Goal: Task Accomplishment & Management: Complete application form

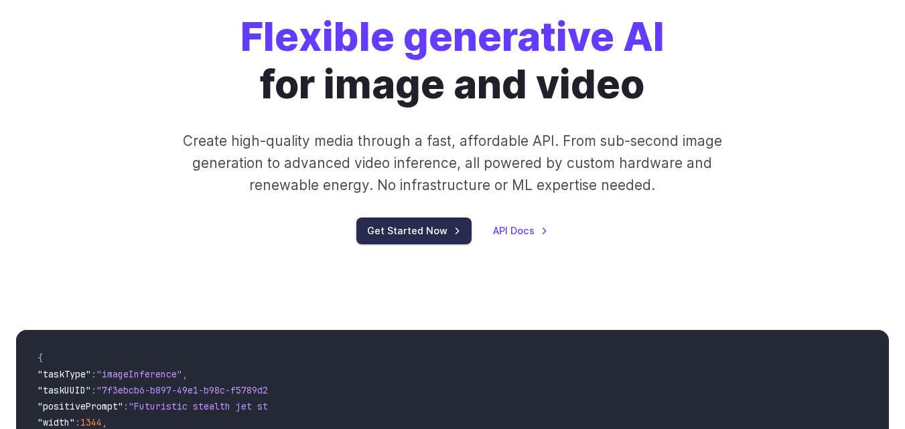
scroll to position [268, 0]
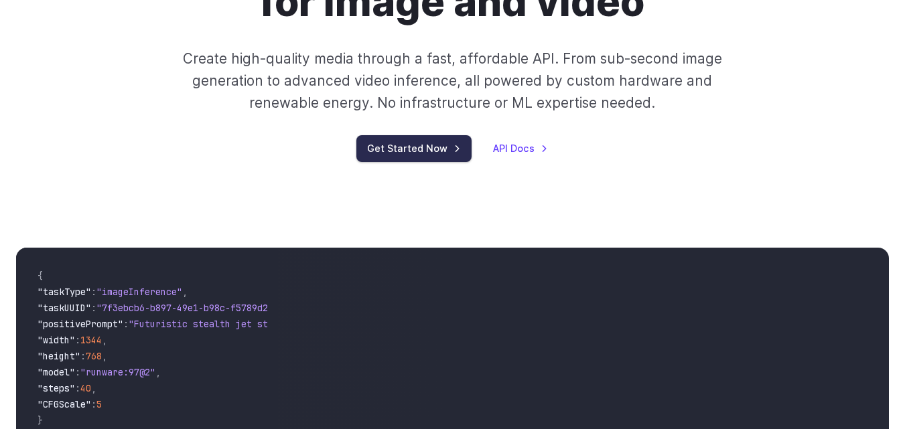
click at [404, 145] on link "Get Started Now" at bounding box center [413, 148] width 115 height 26
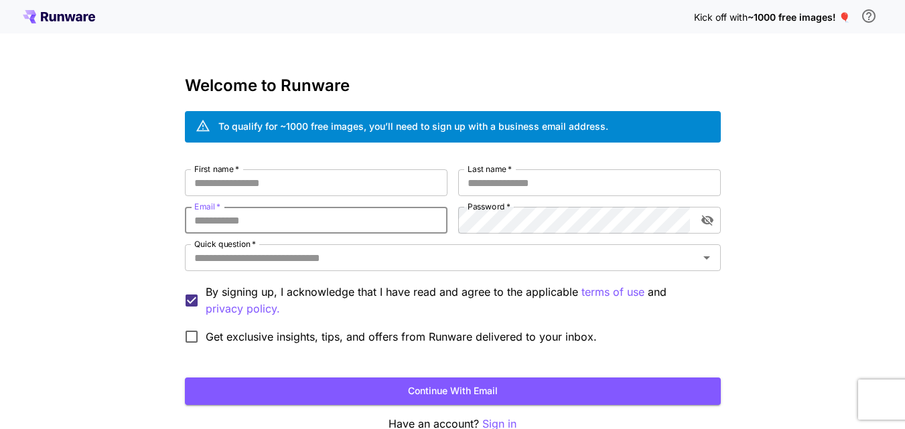
click at [317, 226] on input "Email   *" at bounding box center [316, 220] width 263 height 27
paste input "**********"
type input "**********"
click at [281, 253] on input "Quick question   *" at bounding box center [442, 258] width 506 height 19
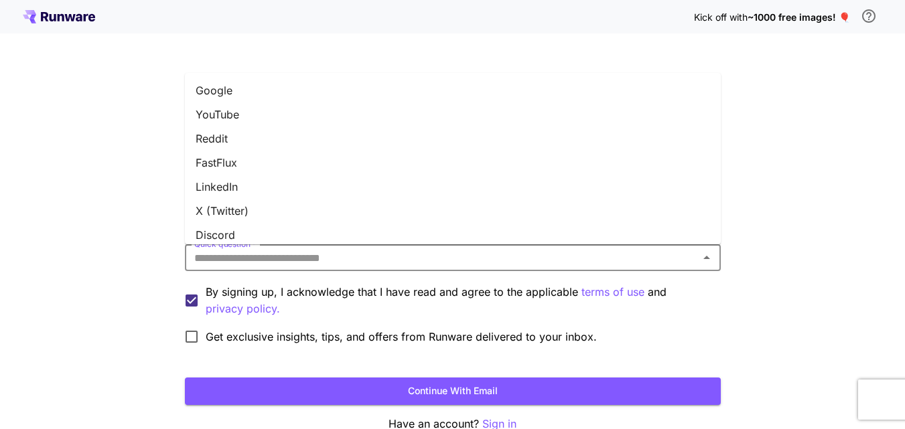
click at [86, 157] on div "**********" at bounding box center [452, 252] width 905 height 504
click at [255, 255] on input "Quick question   *" at bounding box center [442, 258] width 506 height 19
click at [224, 94] on li "Google" at bounding box center [453, 90] width 536 height 24
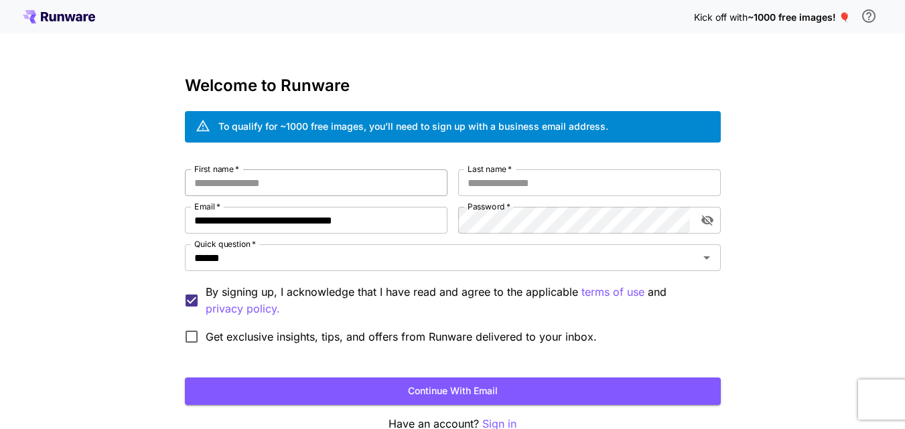
click at [265, 188] on input "First name   *" at bounding box center [316, 182] width 263 height 27
type input "****"
click at [548, 180] on input "Last name   *" at bounding box center [589, 182] width 263 height 27
type input "*********"
click at [444, 391] on button "Continue with email" at bounding box center [453, 391] width 536 height 27
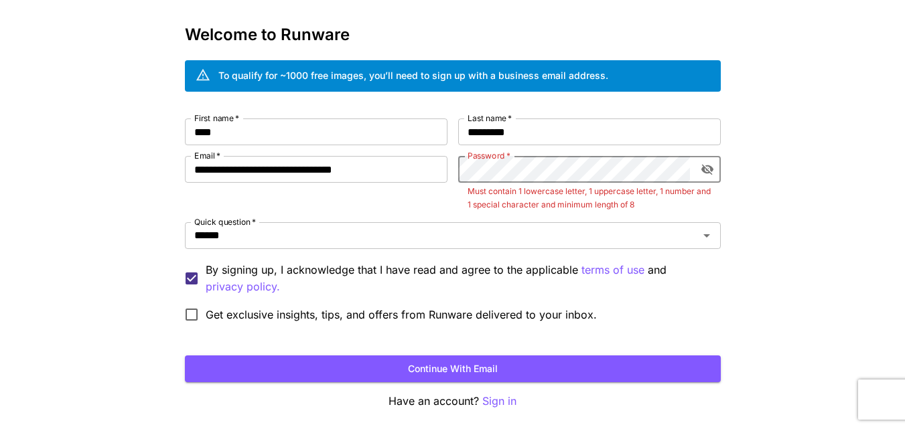
scroll to position [103, 0]
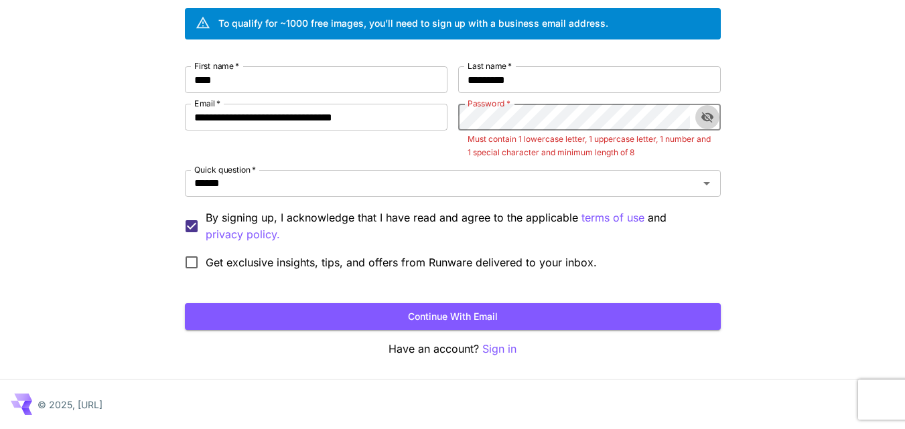
click at [707, 118] on icon "toggle password visibility" at bounding box center [707, 118] width 12 height 11
click at [417, 121] on div "**********" at bounding box center [453, 171] width 536 height 210
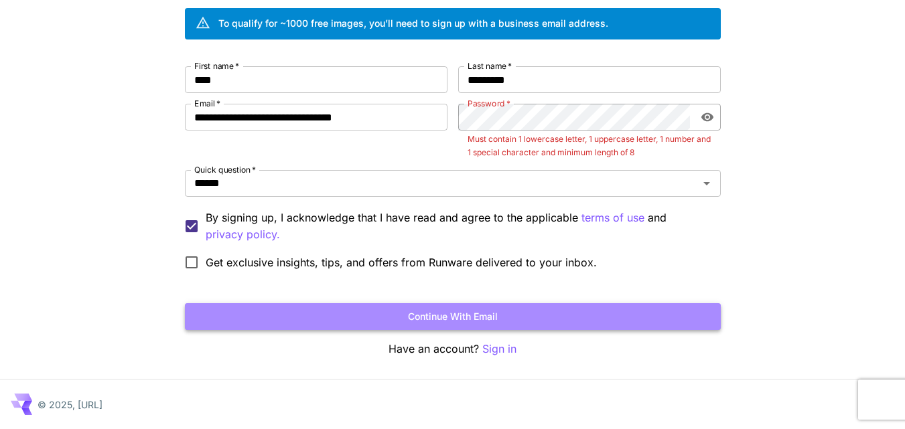
click at [478, 314] on button "Continue with email" at bounding box center [453, 316] width 536 height 27
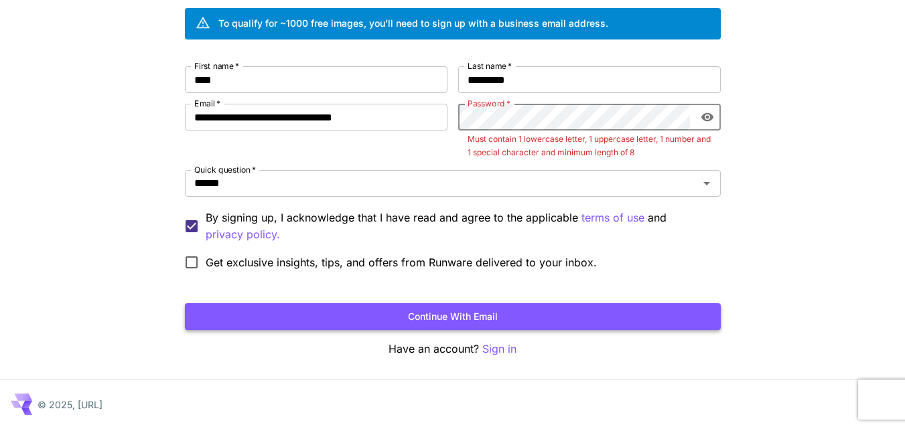
click at [478, 314] on button "Continue with email" at bounding box center [453, 316] width 536 height 27
click at [606, 133] on p "Must contain 1 lowercase letter, 1 uppercase letter, 1 number and 1 special cha…" at bounding box center [590, 146] width 244 height 27
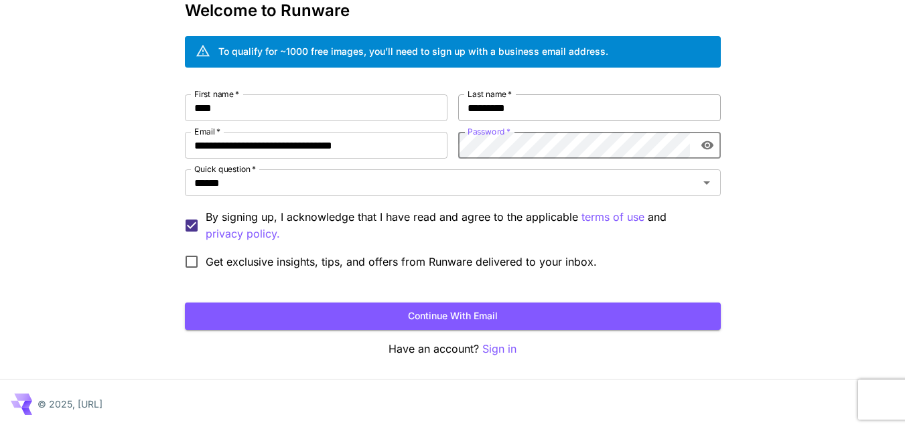
scroll to position [75, 0]
click at [496, 307] on button "Continue with email" at bounding box center [453, 316] width 536 height 27
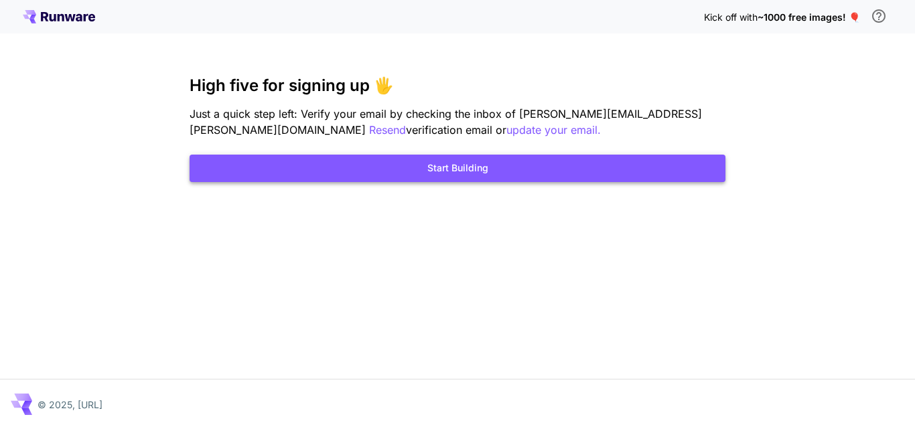
click at [384, 168] on button "Start Building" at bounding box center [458, 168] width 536 height 27
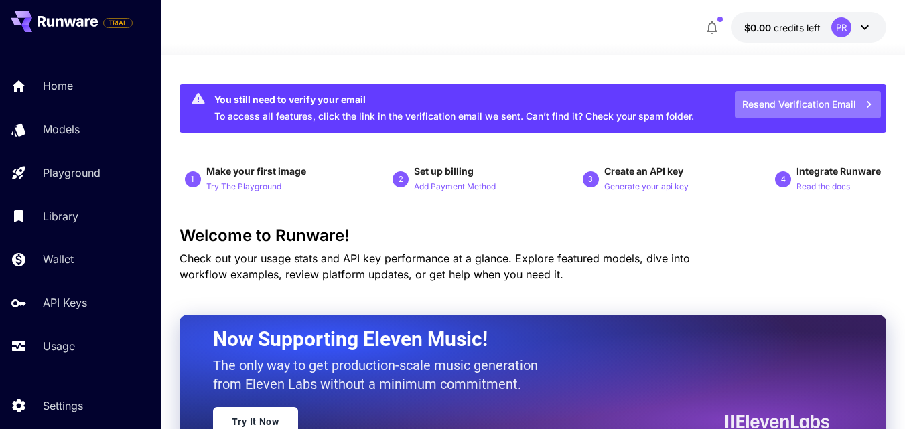
click at [874, 100] on icon "button" at bounding box center [869, 104] width 15 height 15
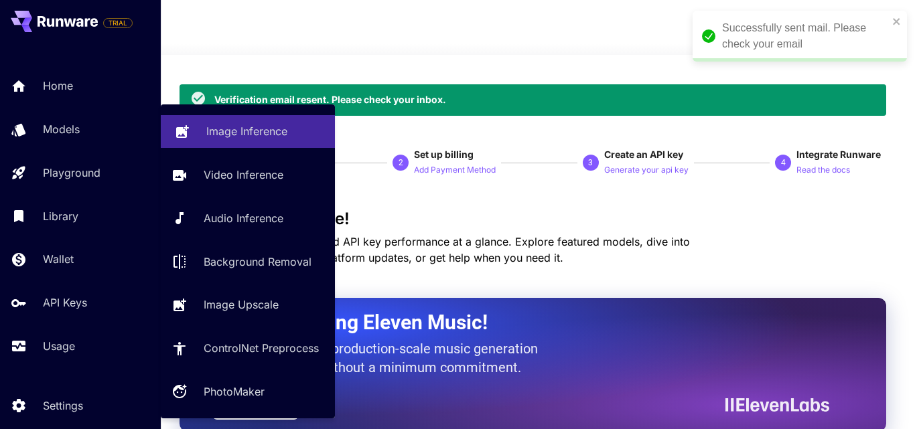
click at [268, 132] on p "Image Inference" at bounding box center [246, 131] width 81 height 16
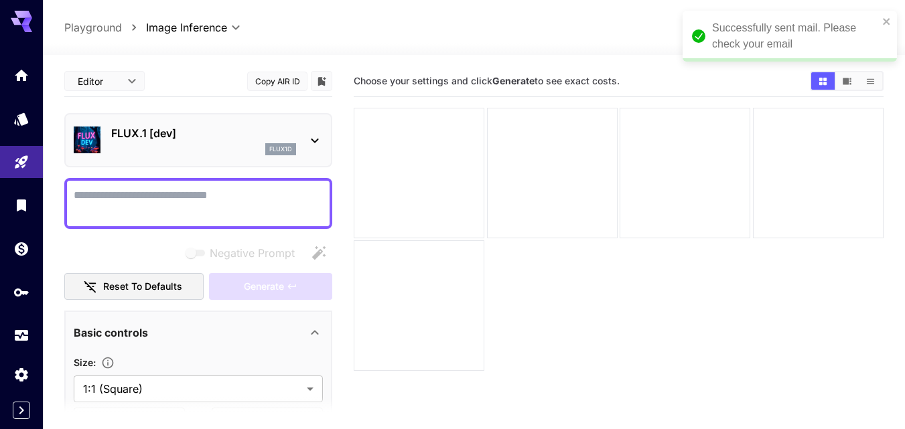
click at [250, 195] on textarea "Negative Prompt" at bounding box center [198, 204] width 249 height 32
drag, startPoint x: 250, startPoint y: 195, endPoint x: 584, endPoint y: 231, distance: 336.3
click at [630, 234] on div at bounding box center [685, 173] width 131 height 131
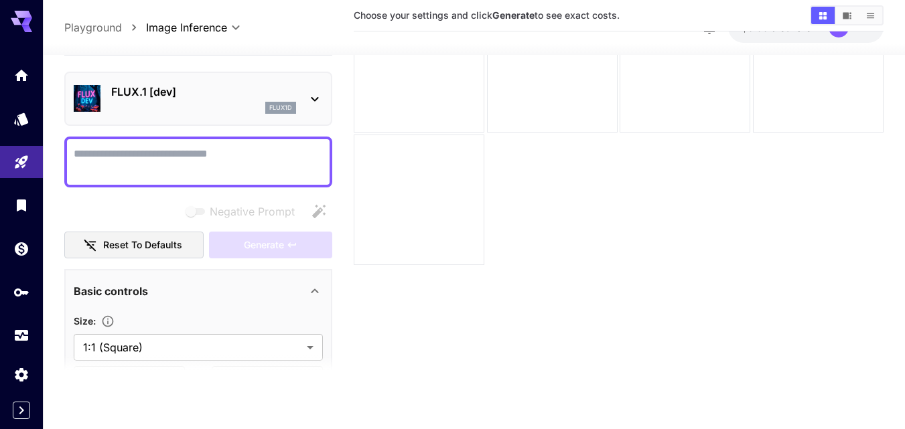
click at [127, 139] on div at bounding box center [198, 162] width 268 height 51
drag, startPoint x: 0, startPoint y: 228, endPoint x: 19, endPoint y: 214, distance: 23.4
click at [9, 226] on div at bounding box center [21, 205] width 43 height 293
click at [21, 212] on link at bounding box center [21, 205] width 43 height 33
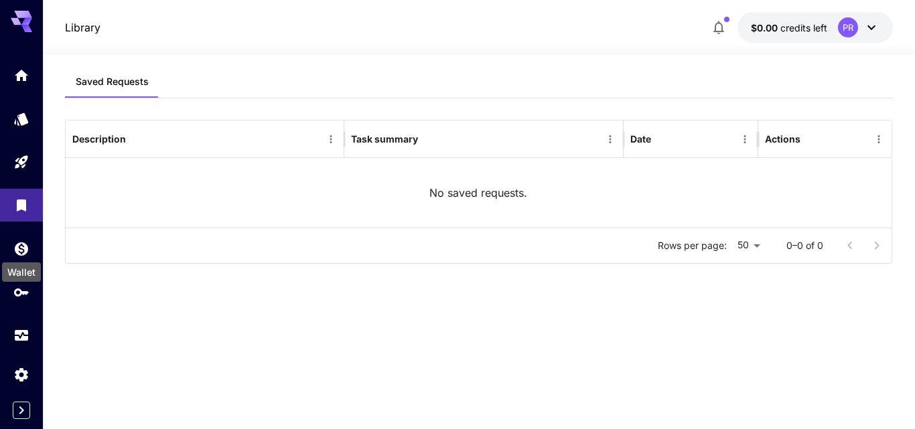
click at [27, 263] on div "Wallet" at bounding box center [21, 272] width 39 height 19
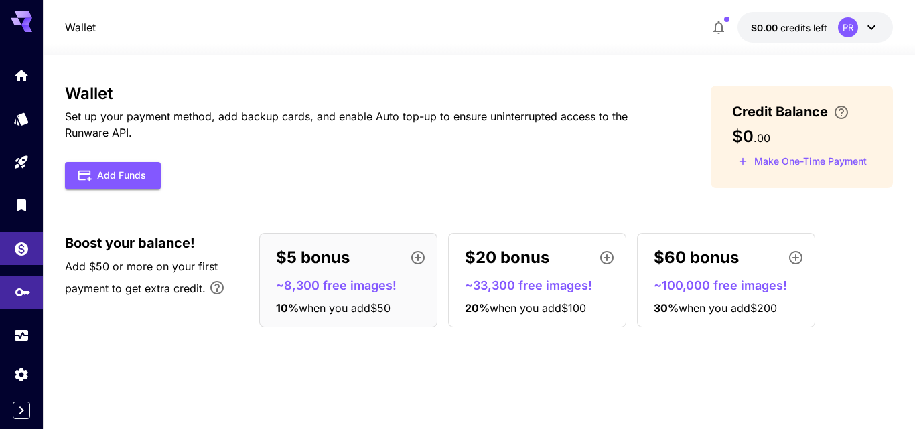
click at [31, 292] on link at bounding box center [21, 292] width 43 height 33
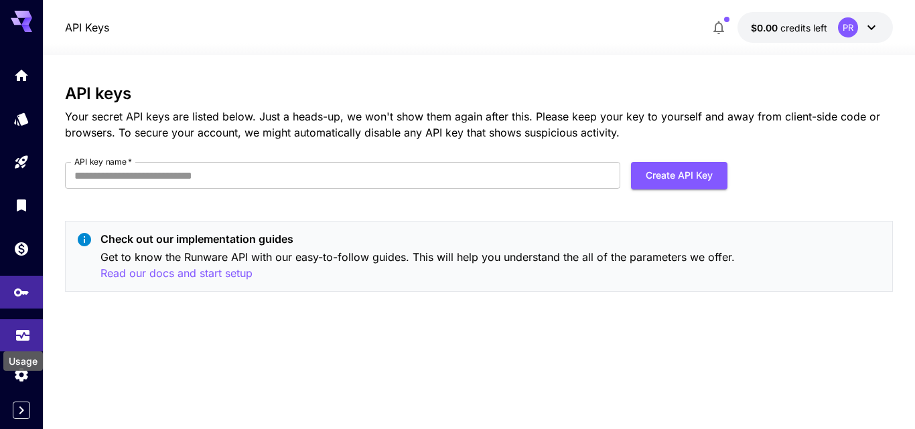
click at [30, 340] on icon "Usage" at bounding box center [23, 332] width 16 height 16
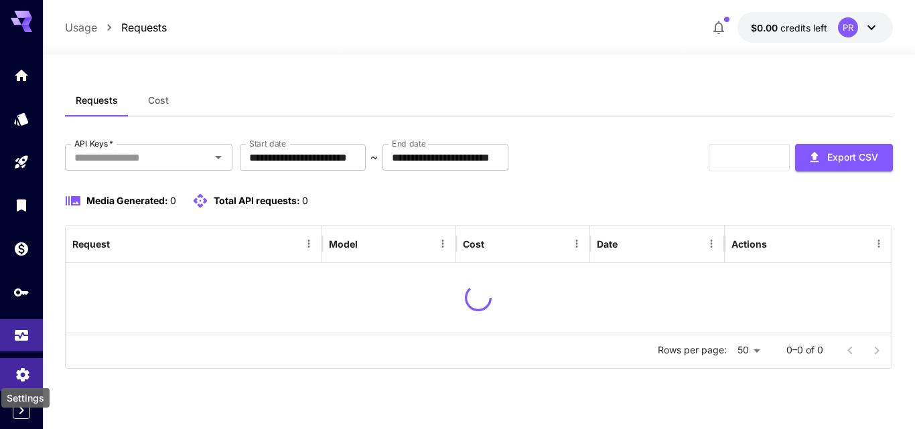
click at [21, 378] on icon "Settings" at bounding box center [22, 370] width 13 height 13
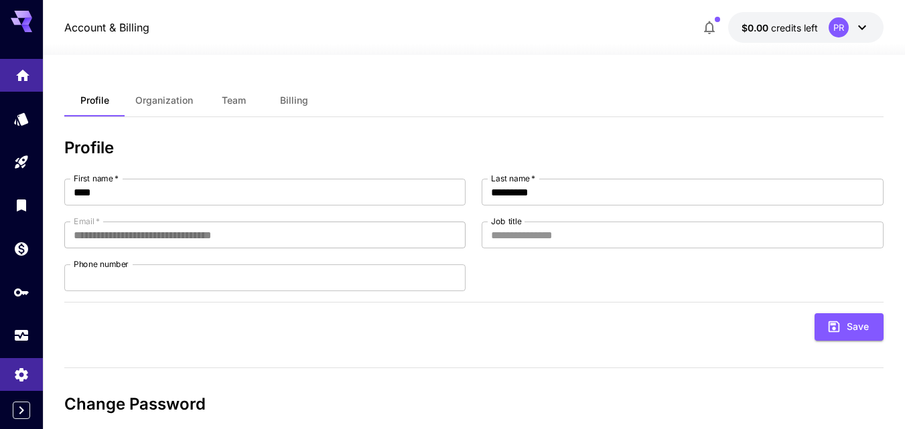
click at [11, 63] on link at bounding box center [21, 75] width 43 height 33
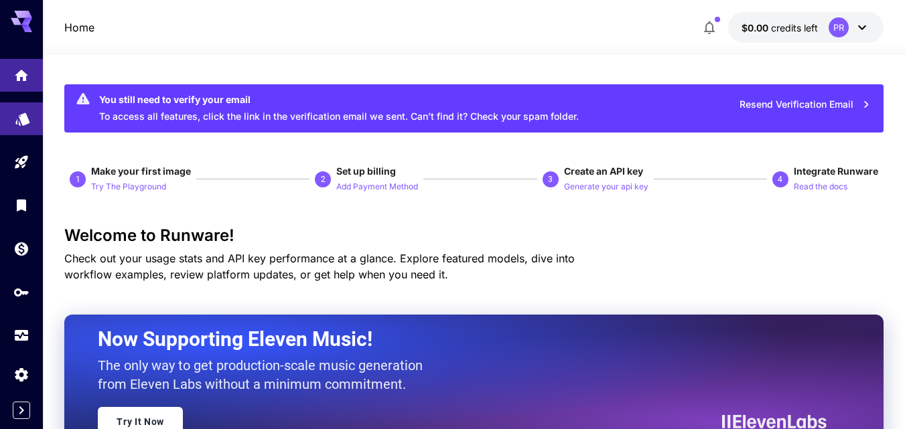
click at [13, 115] on link at bounding box center [21, 119] width 43 height 33
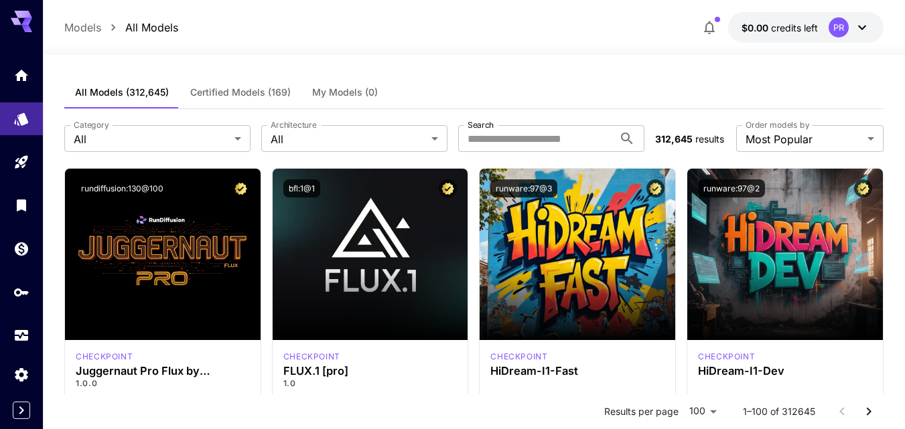
click at [330, 100] on button "My Models (0)" at bounding box center [344, 92] width 87 height 32
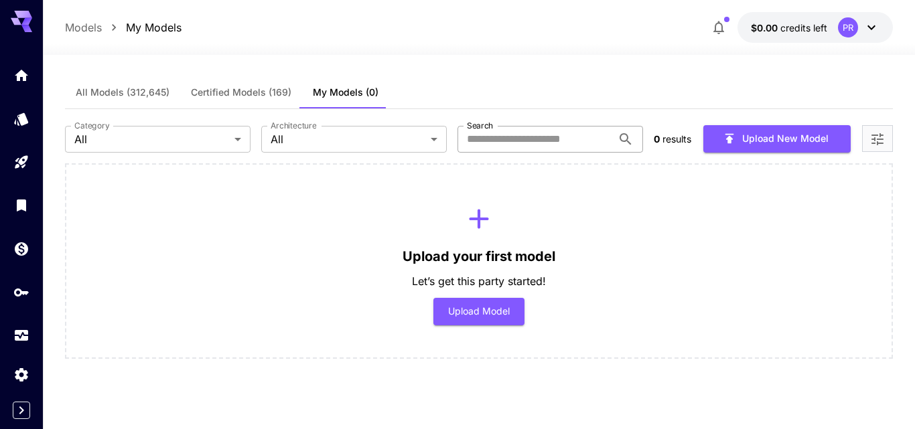
click at [511, 147] on input "Search" at bounding box center [535, 139] width 155 height 27
